Goal: Task Accomplishment & Management: Manage account settings

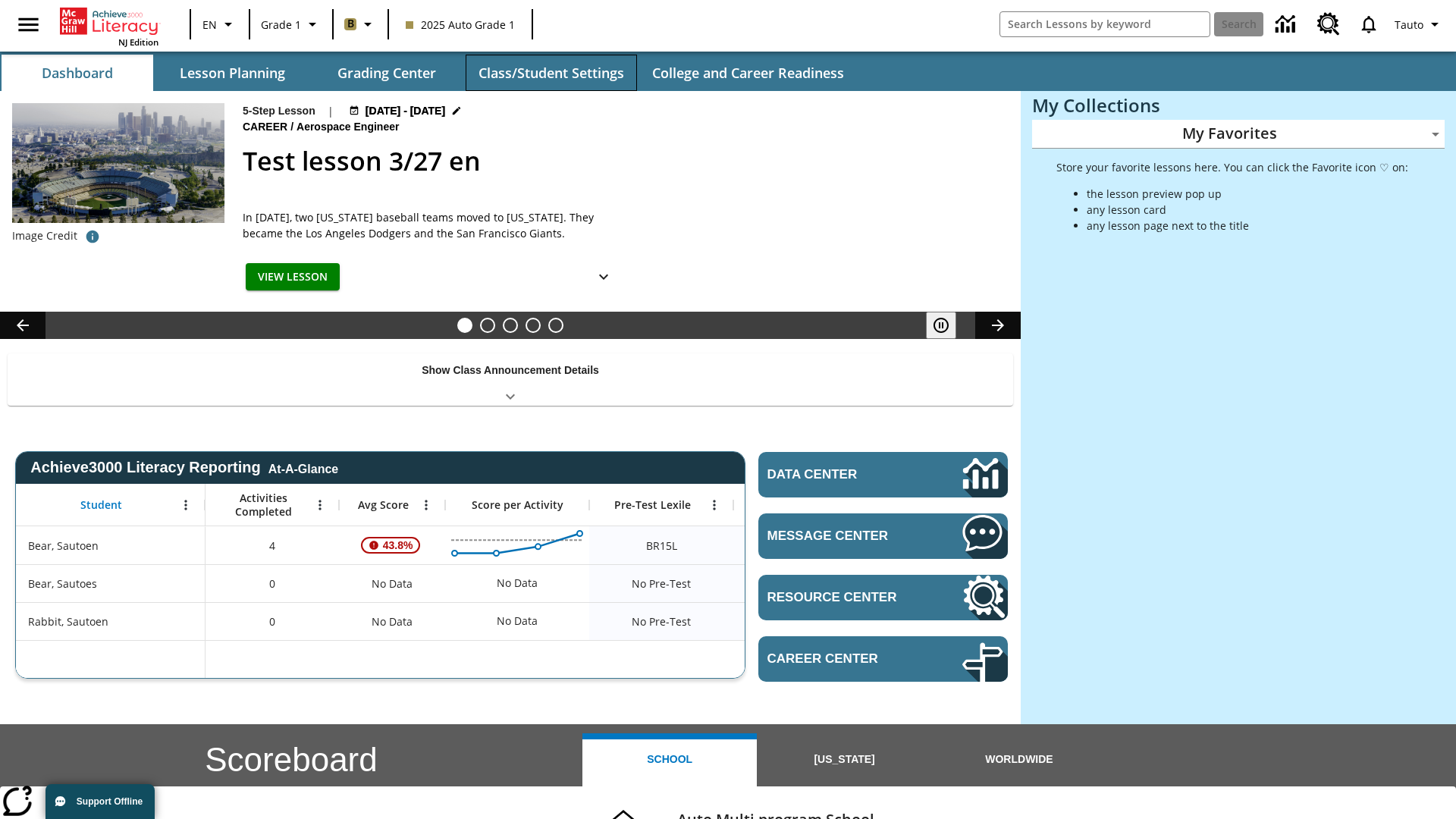
click at [551, 73] on button "Class/Student Settings" at bounding box center [551, 73] width 172 height 37
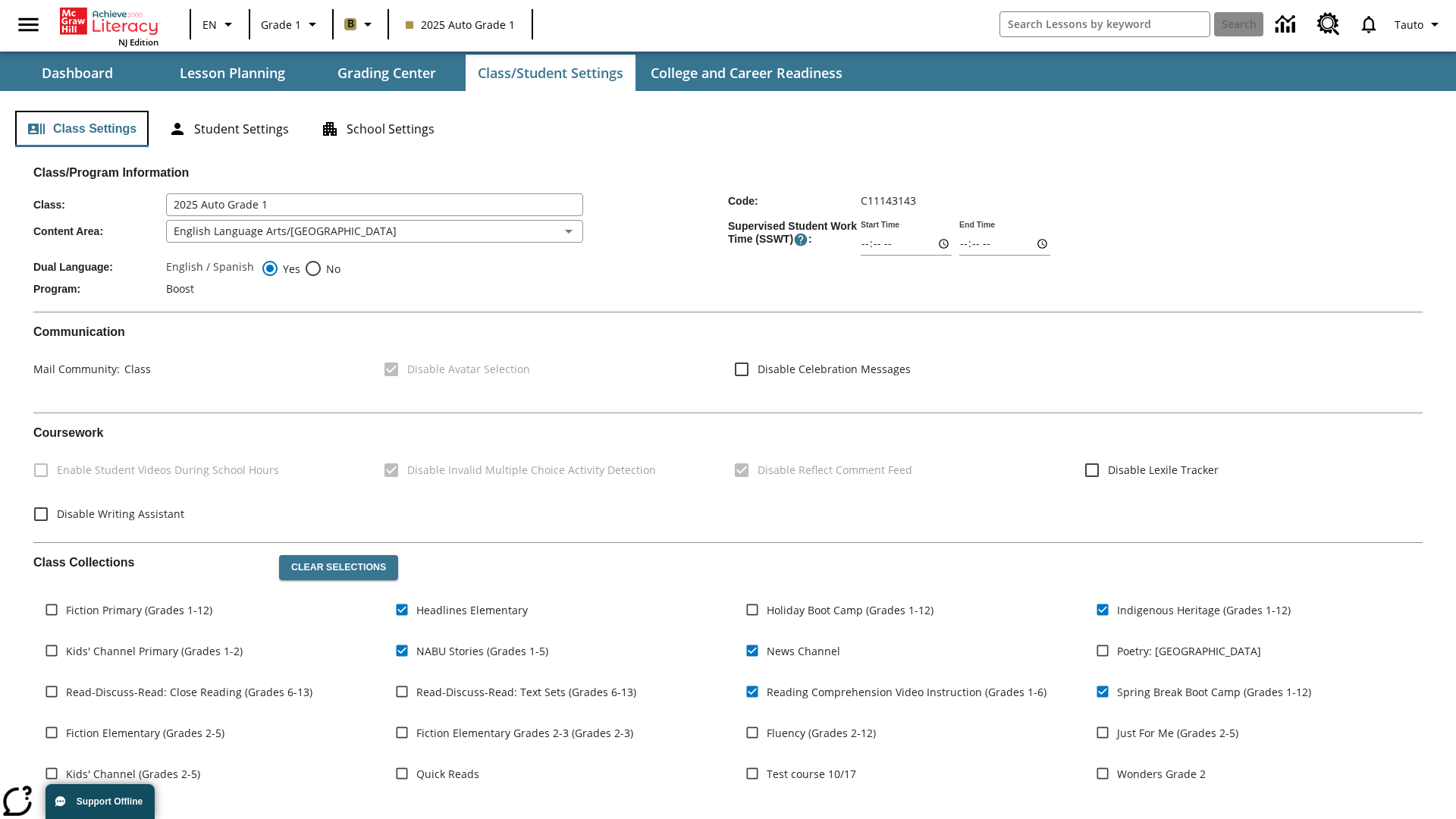
click at [82, 129] on button "Class Settings" at bounding box center [82, 129] width 133 height 37
click at [139, 610] on span "Fiction Primary (Grades 1-12)" at bounding box center [138, 610] width 146 height 16
click at [66, 610] on input "Fiction Primary (Grades 1-12)" at bounding box center [52, 610] width 29 height 29
checkbox input "true"
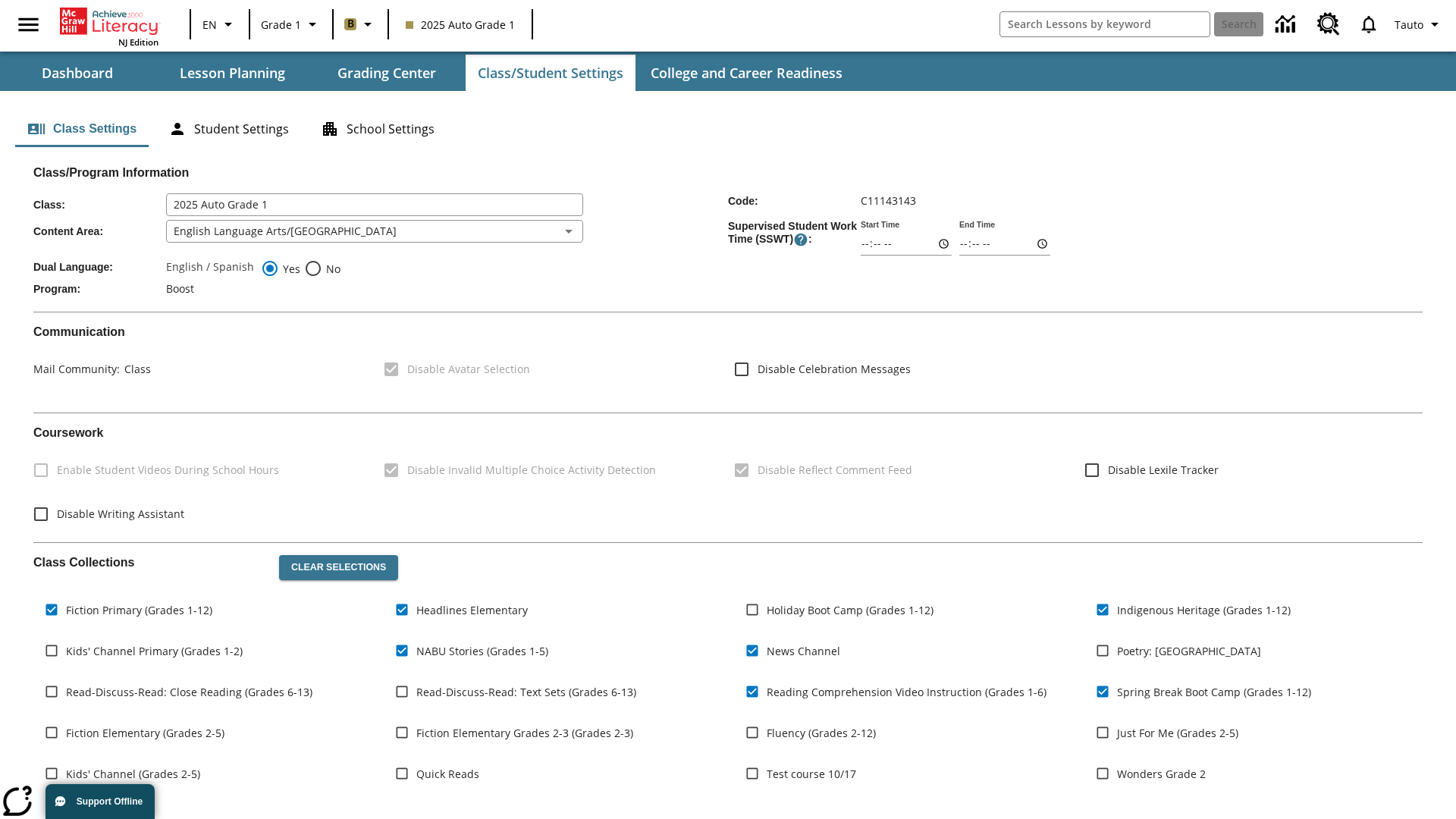
scroll to position [222, 0]
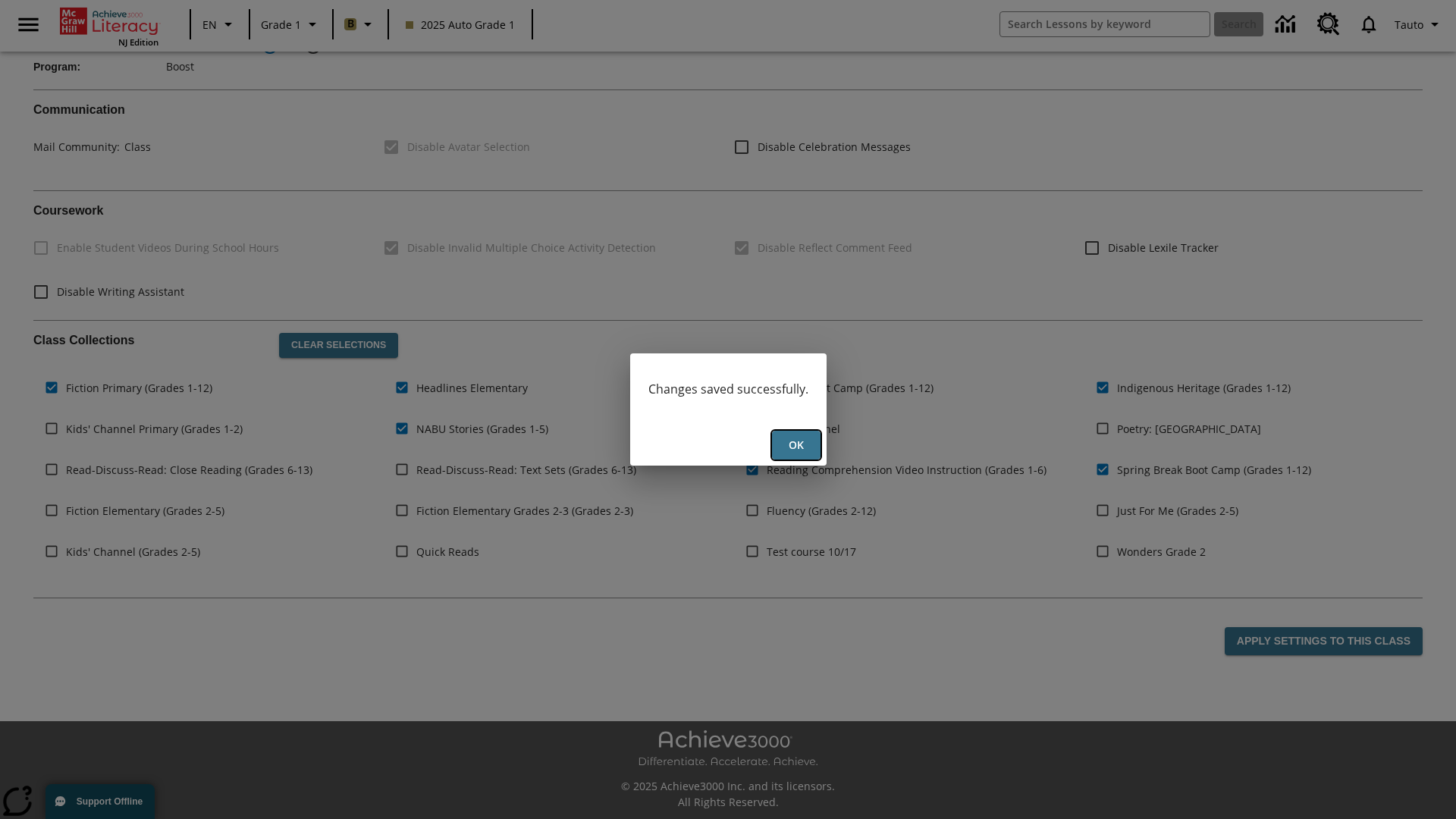
click at [796, 445] on button "Ok" at bounding box center [796, 445] width 49 height 30
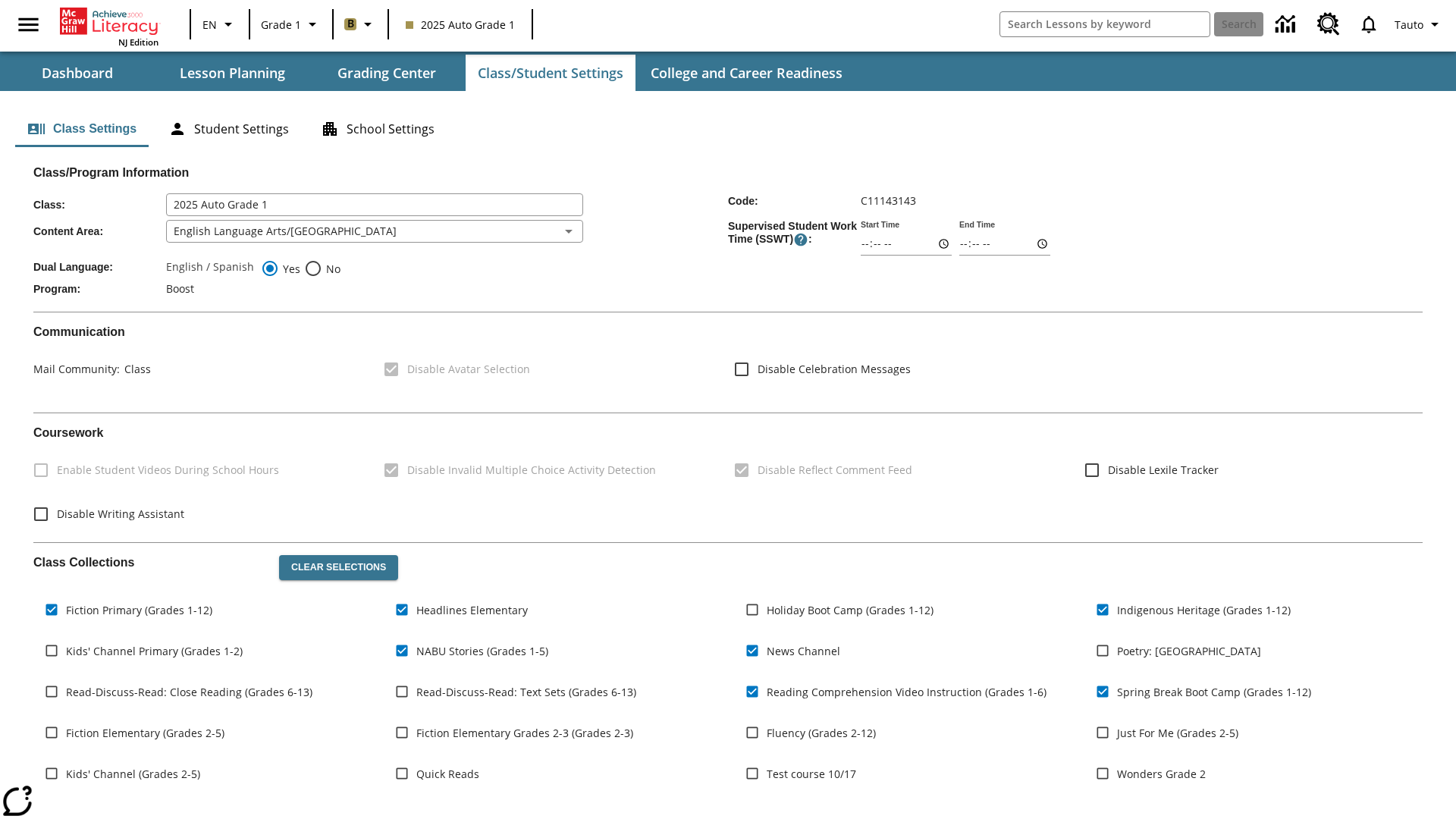
scroll to position [222, 0]
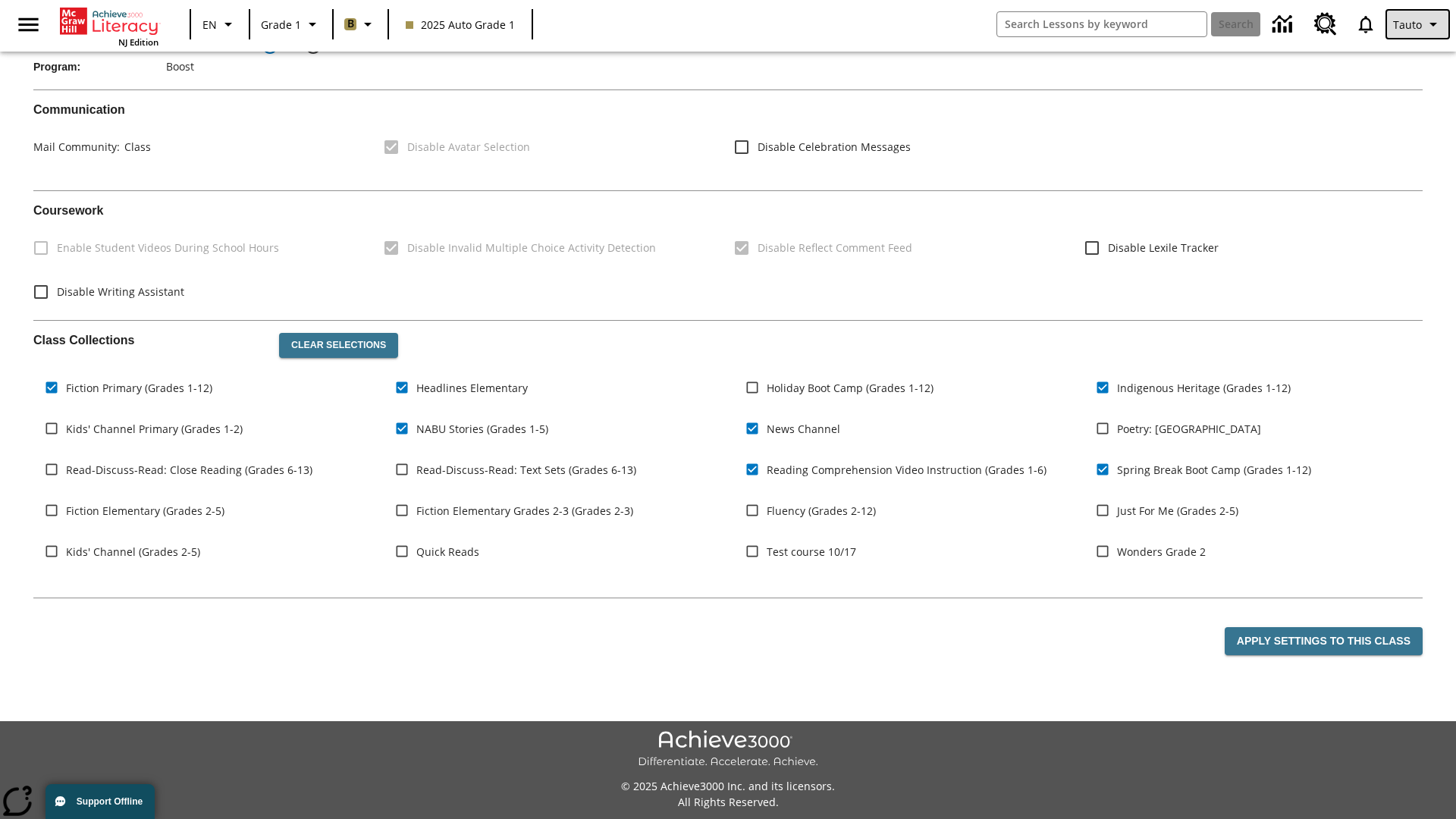
click at [1419, 24] on span "Tauto" at bounding box center [1408, 25] width 29 height 16
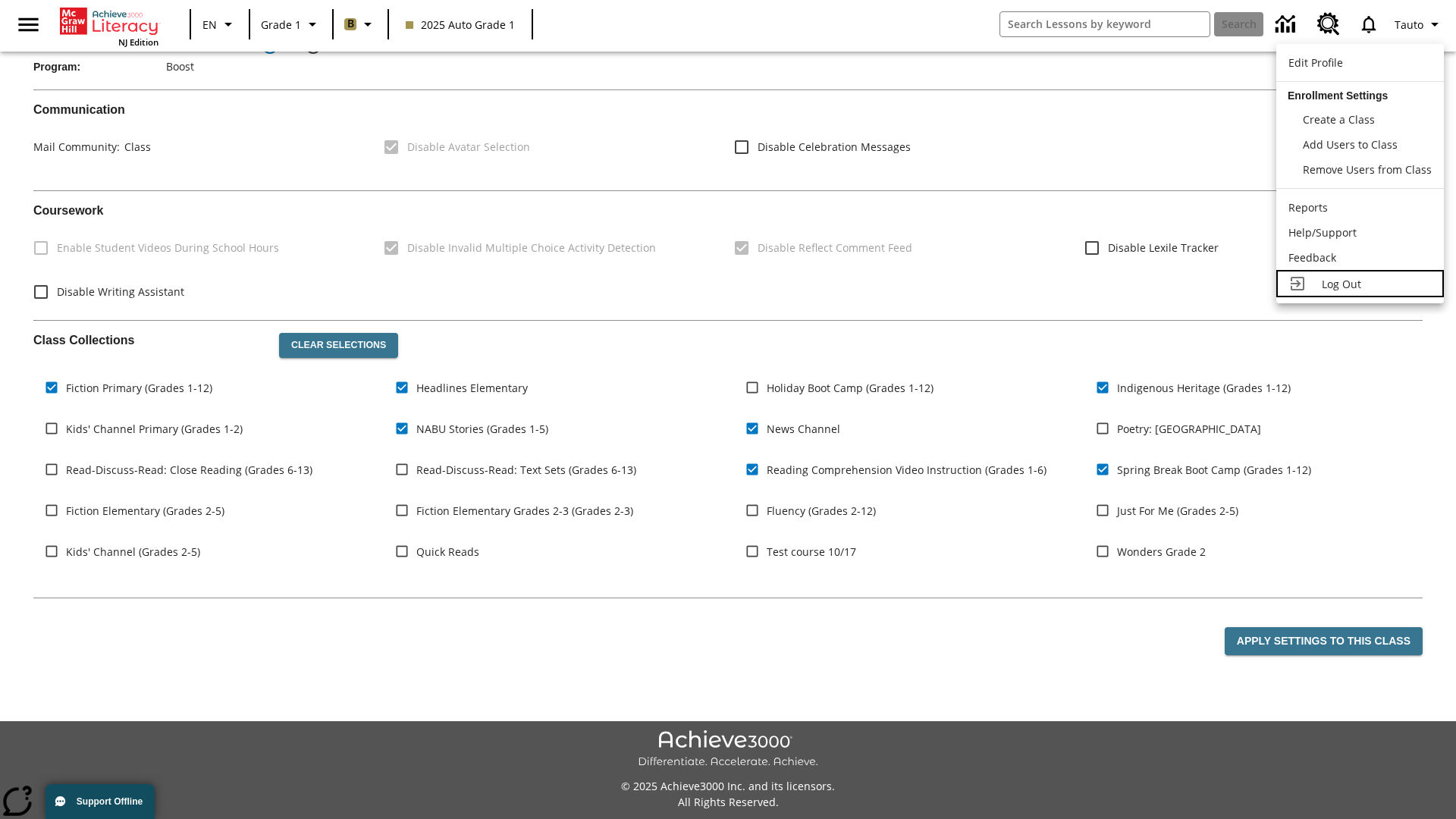
click at [1360, 284] on span "Log Out" at bounding box center [1342, 284] width 39 height 15
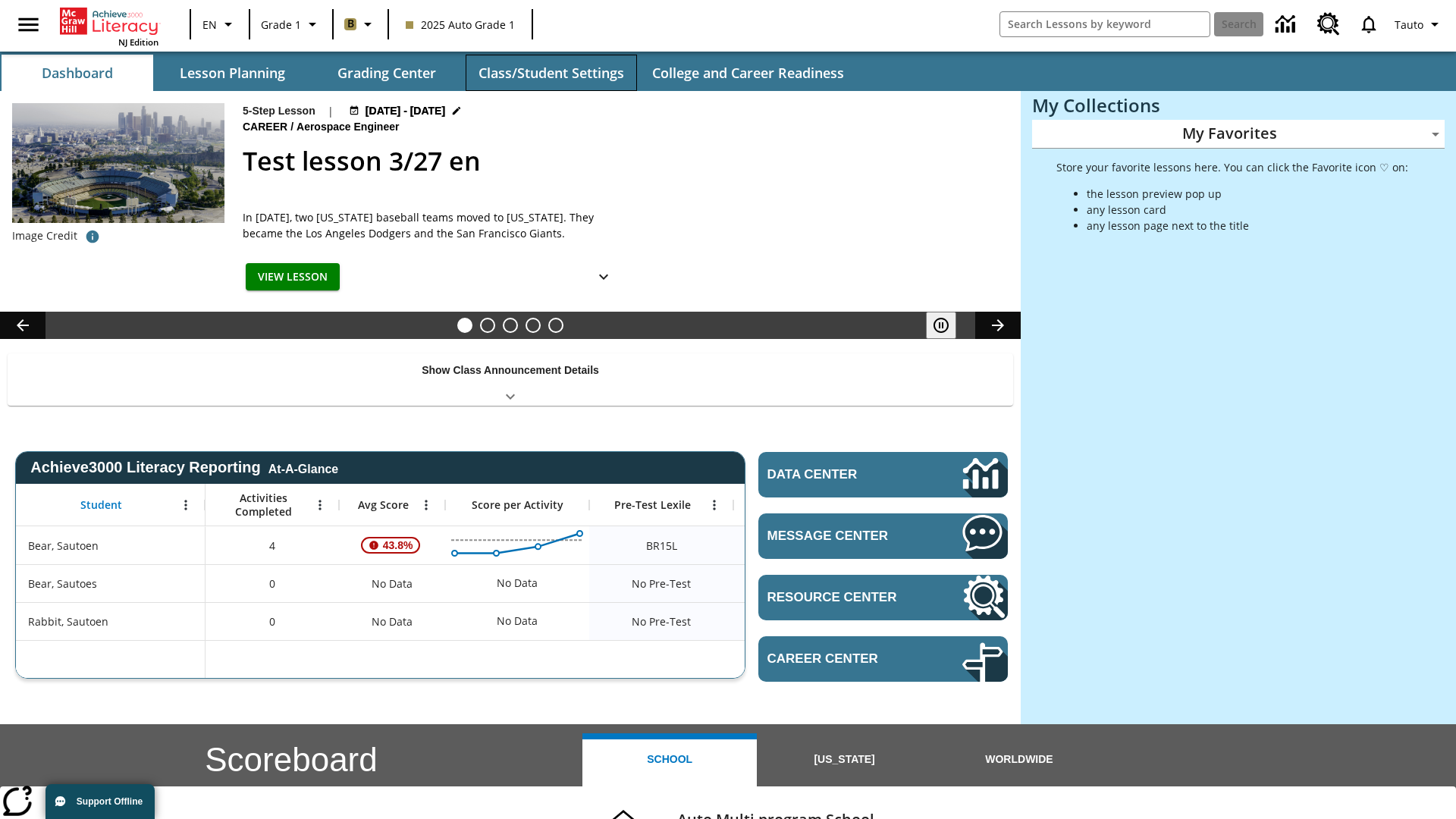
click at [551, 73] on button "Class/Student Settings" at bounding box center [551, 73] width 172 height 37
